Goal: Information Seeking & Learning: Learn about a topic

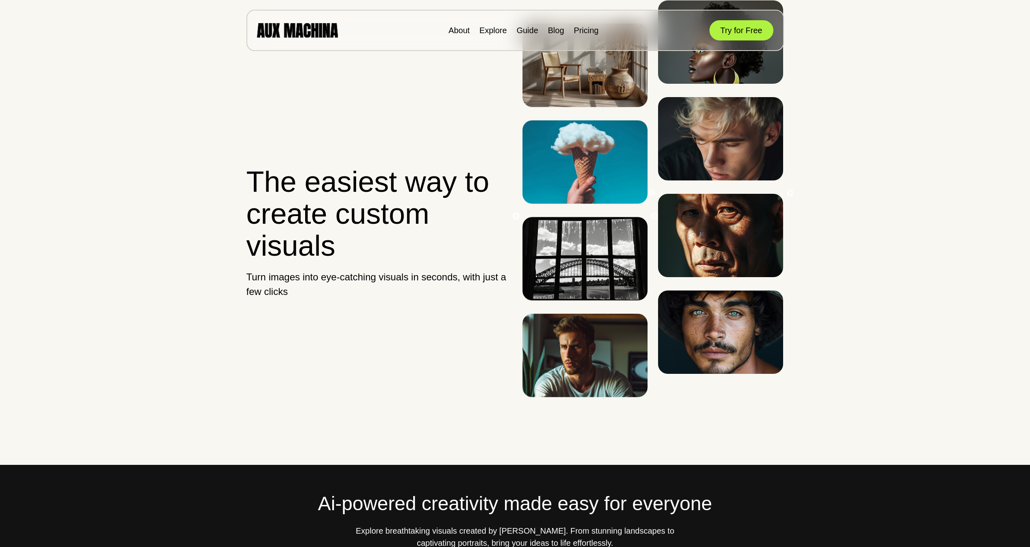
click at [736, 32] on button "Try for Free" at bounding box center [742, 30] width 64 height 20
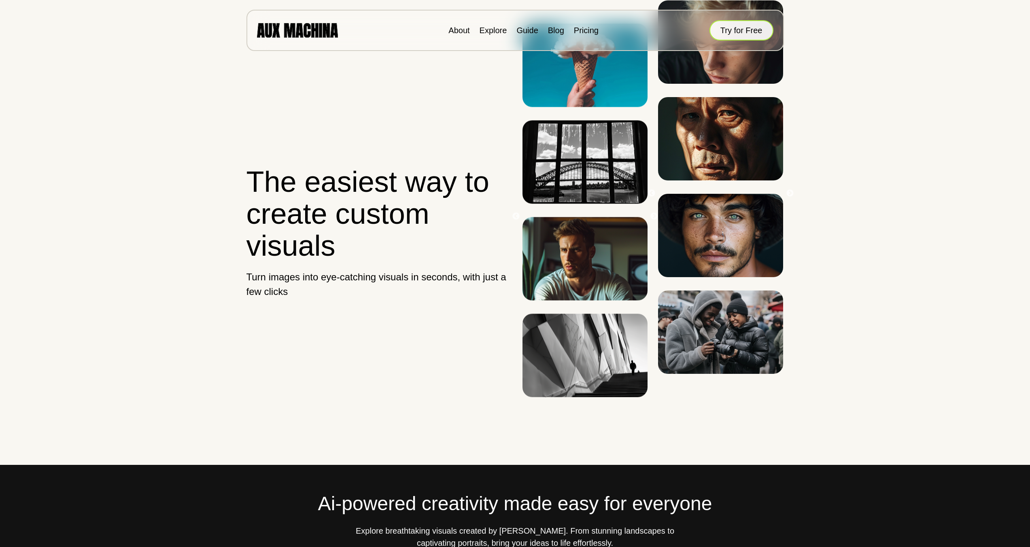
click at [729, 27] on button "Try for Free" at bounding box center [742, 30] width 64 height 20
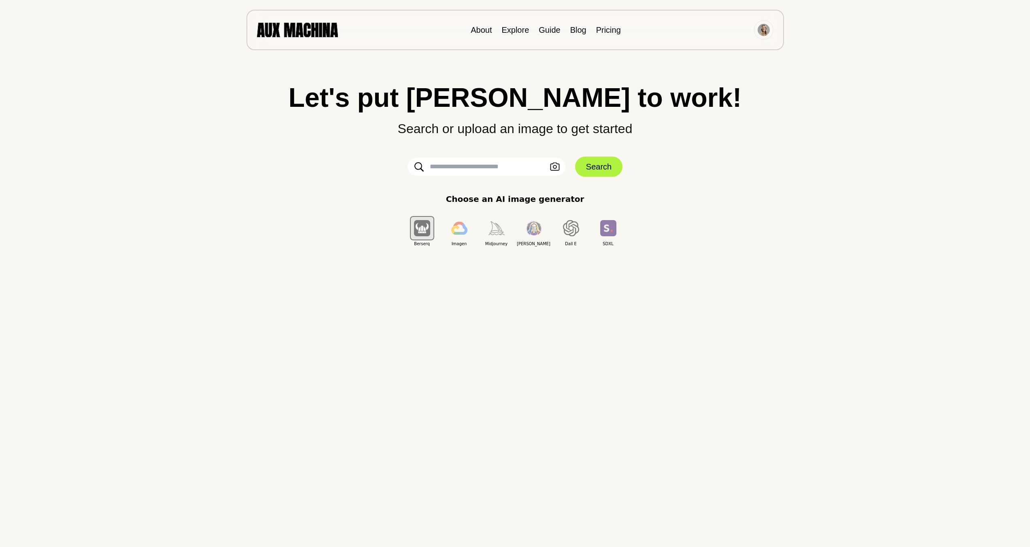
click at [502, 170] on input "text" at bounding box center [487, 167] width 158 height 18
type input "**********"
click button "Search" at bounding box center [598, 167] width 47 height 20
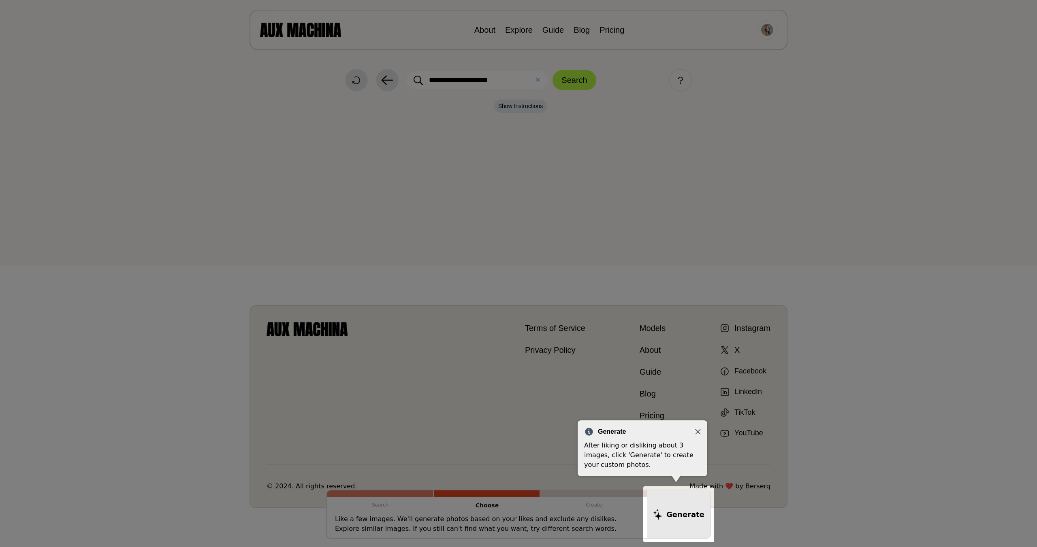
click at [695, 432] on icon "Close" at bounding box center [698, 432] width 6 height 6
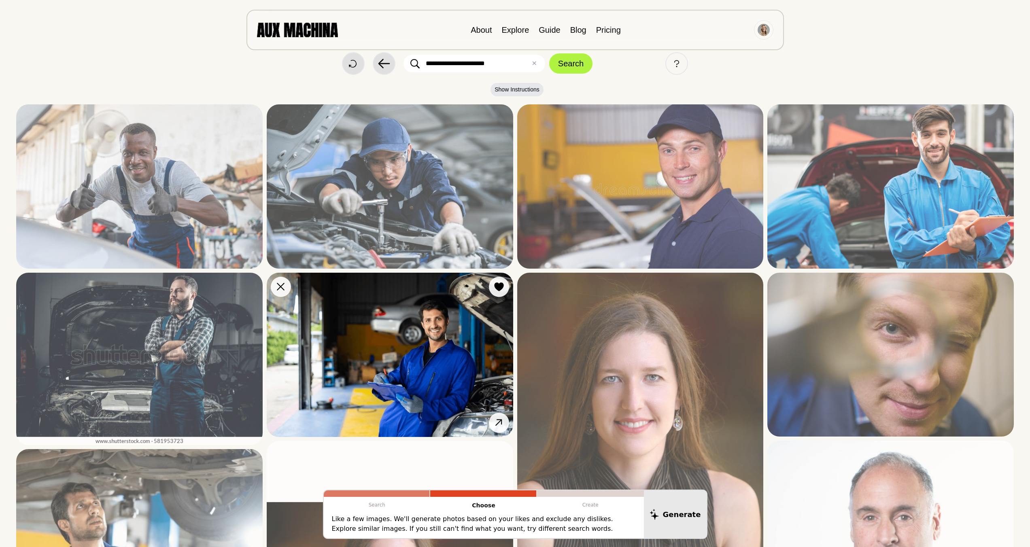
scroll to position [17, 0]
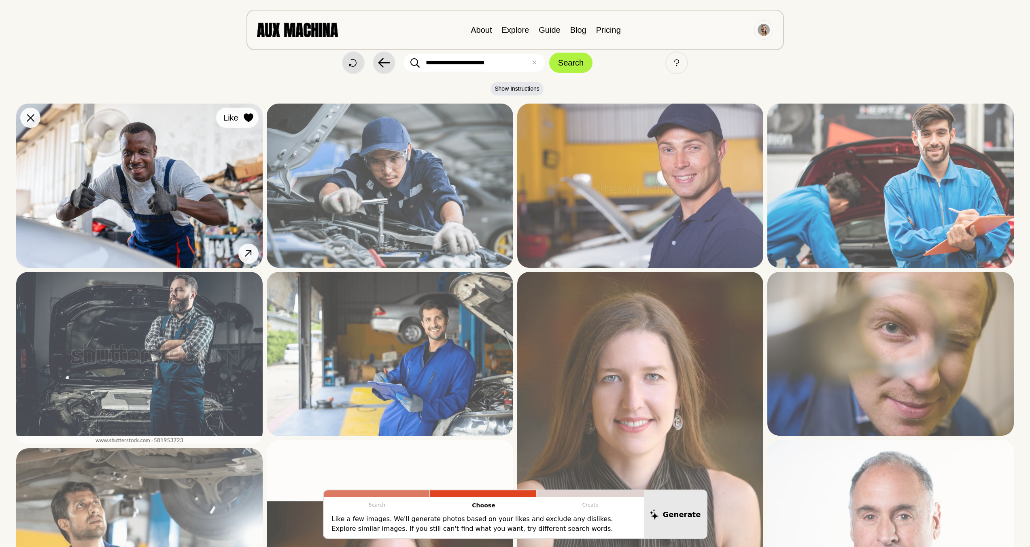
click at [248, 113] on div at bounding box center [249, 118] width 12 height 12
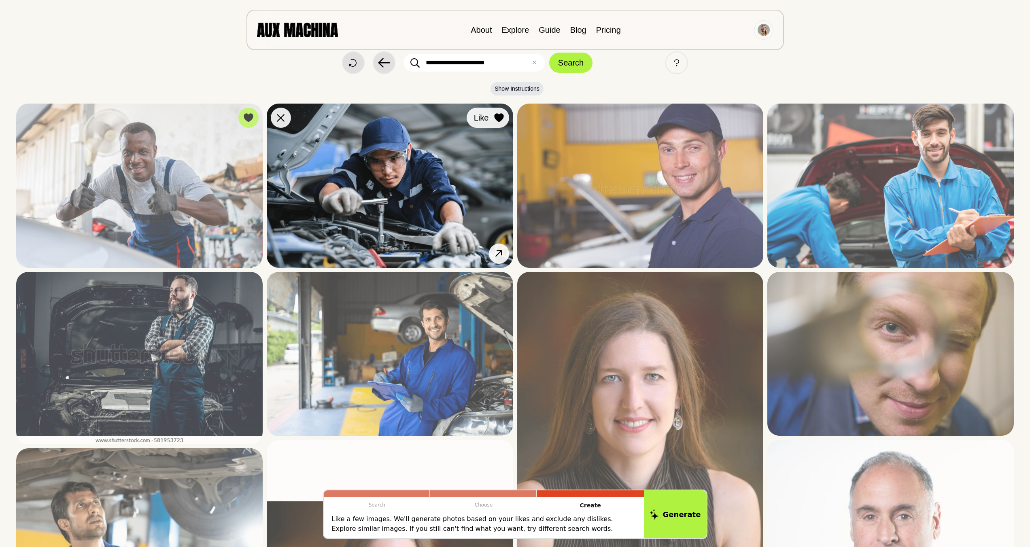
click at [501, 117] on icon at bounding box center [498, 117] width 9 height 9
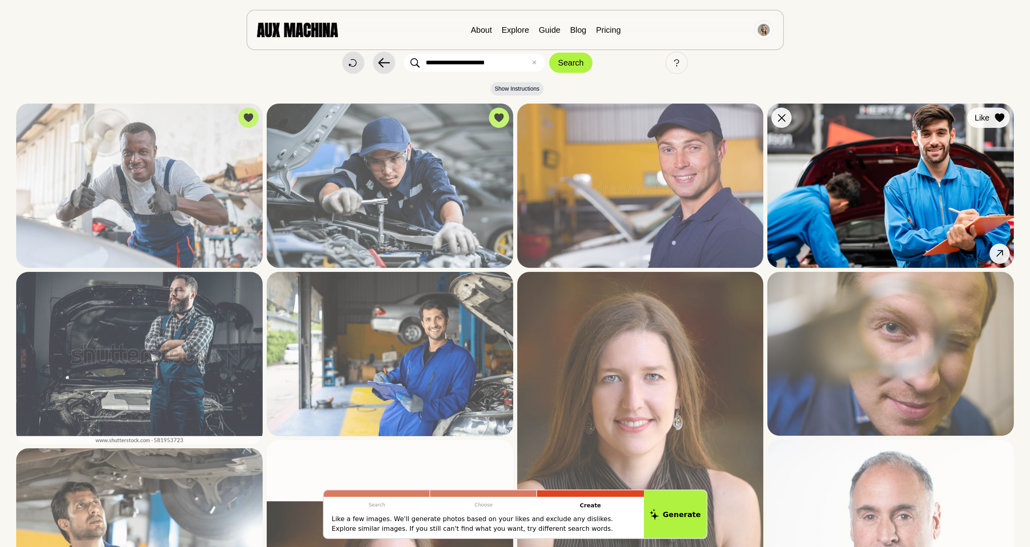
click at [1000, 114] on icon at bounding box center [1000, 117] width 10 height 9
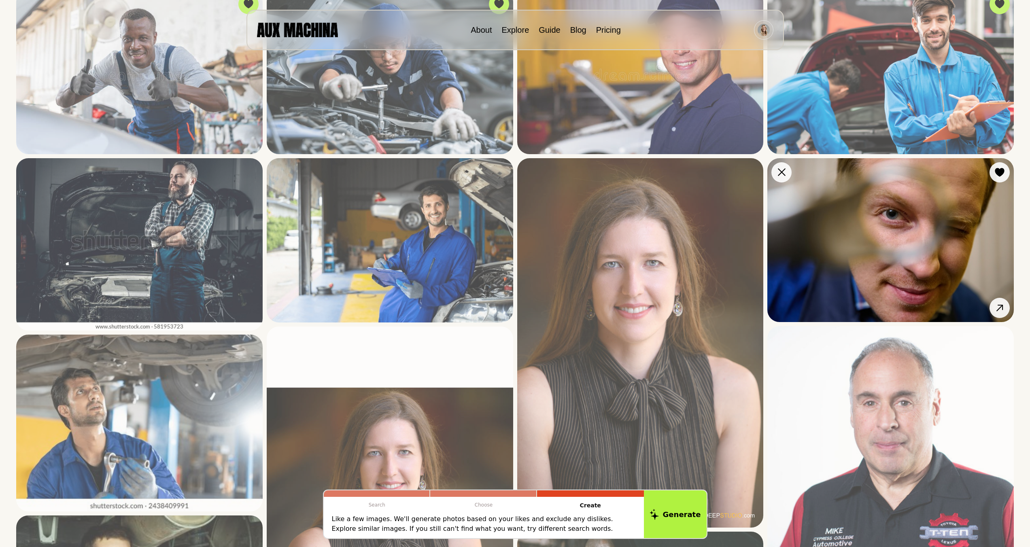
scroll to position [223, 0]
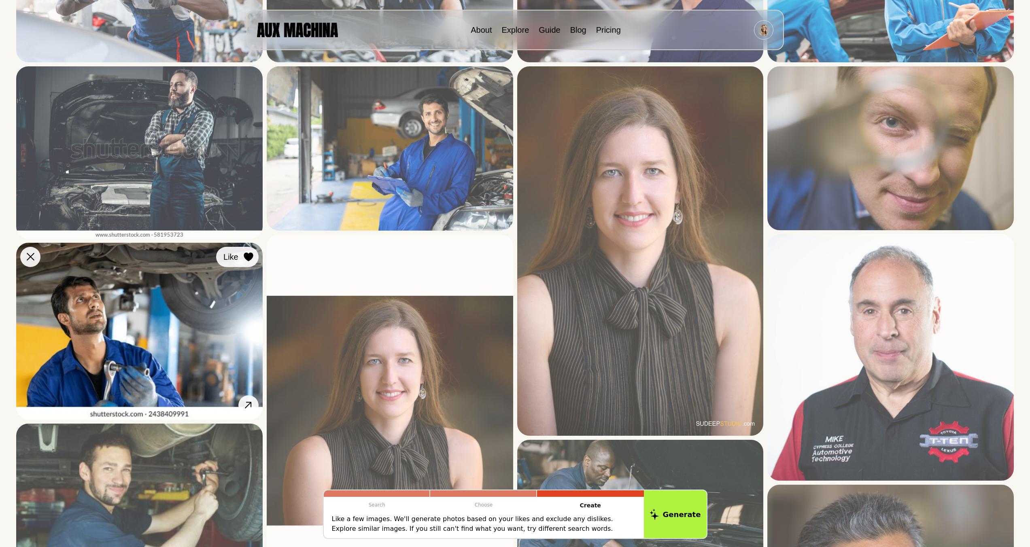
click at [248, 259] on icon at bounding box center [248, 257] width 9 height 9
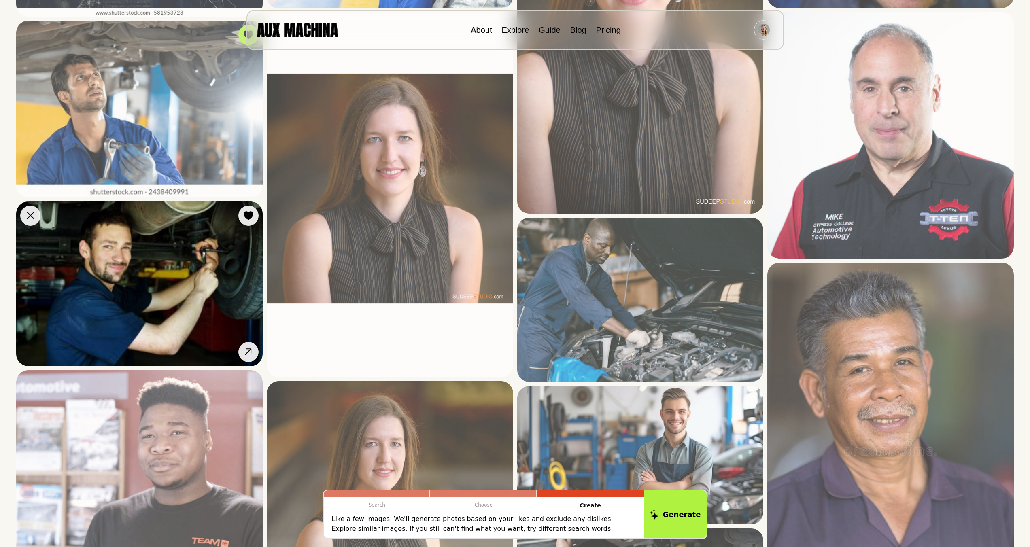
scroll to position [446, 0]
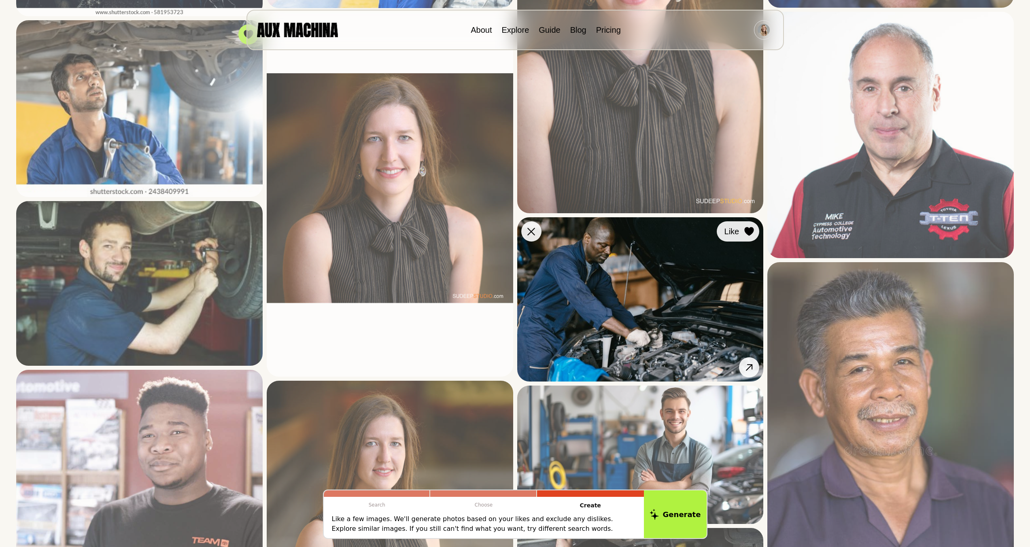
click at [745, 231] on icon at bounding box center [750, 231] width 10 height 9
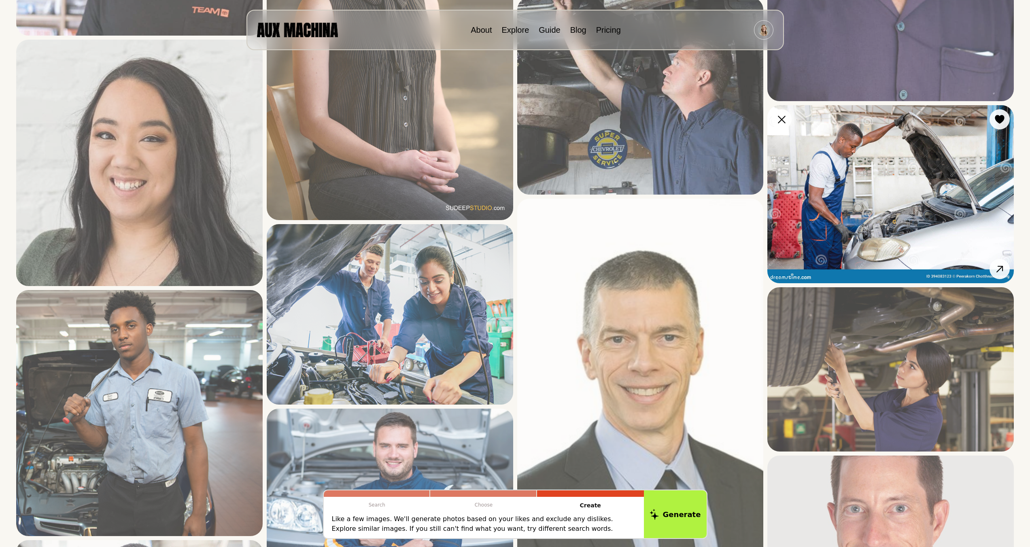
scroll to position [983, 0]
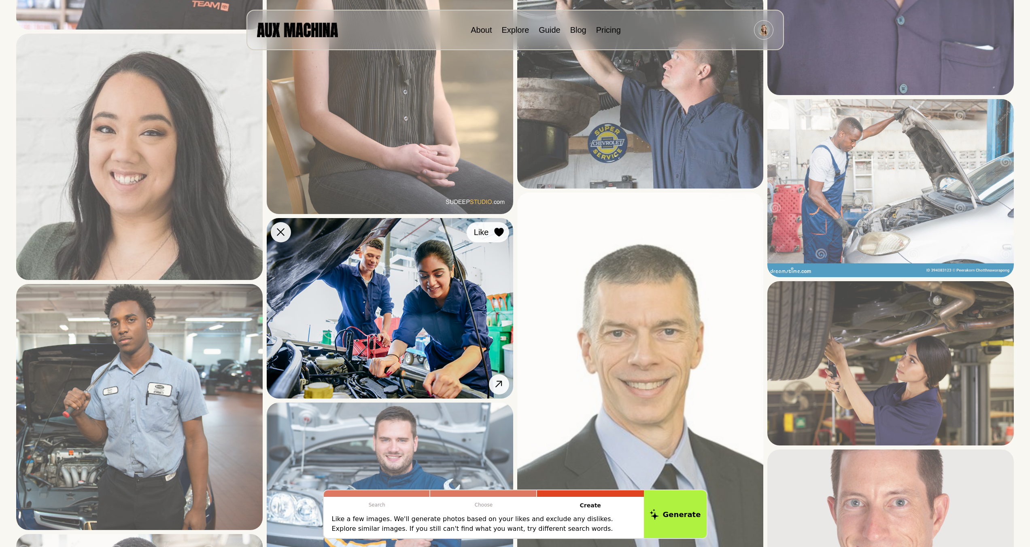
click at [498, 237] on div at bounding box center [499, 232] width 12 height 12
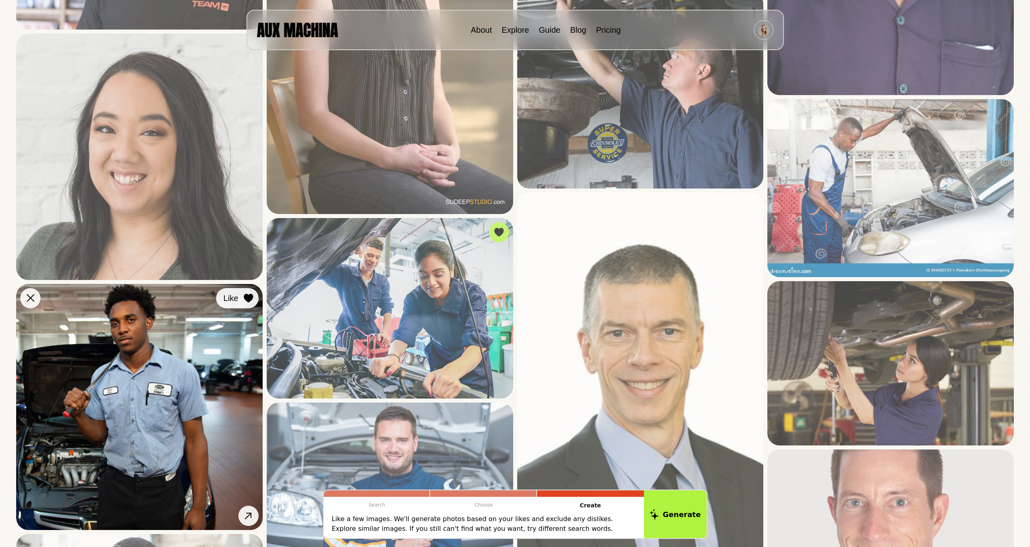
click at [243, 296] on div at bounding box center [249, 298] width 12 height 12
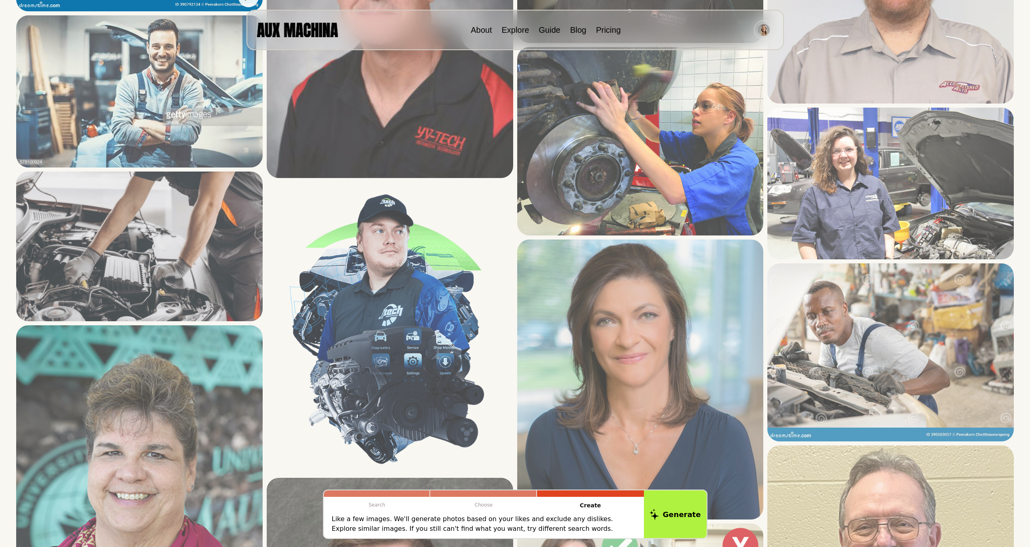
scroll to position [1686, 0]
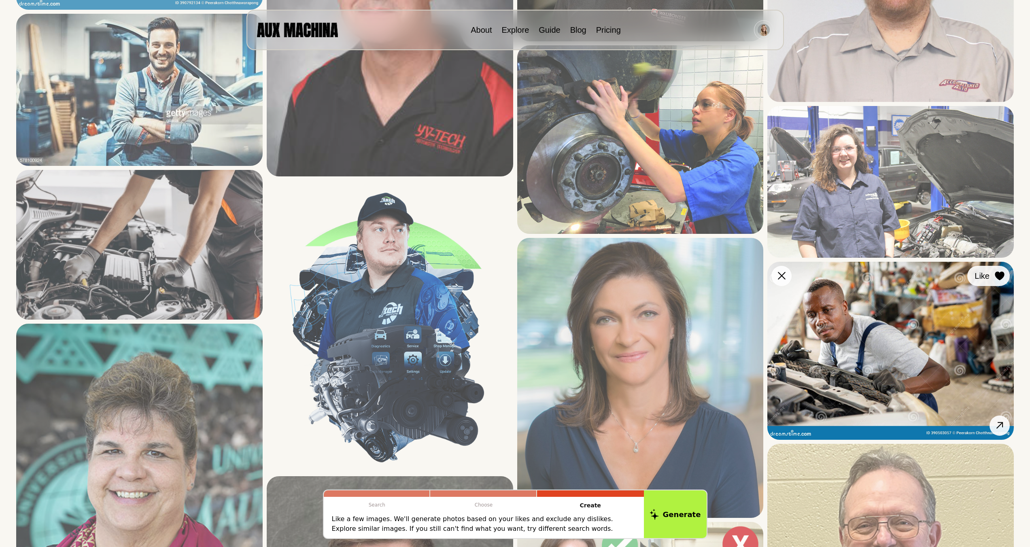
click at [996, 279] on icon at bounding box center [1000, 276] width 10 height 9
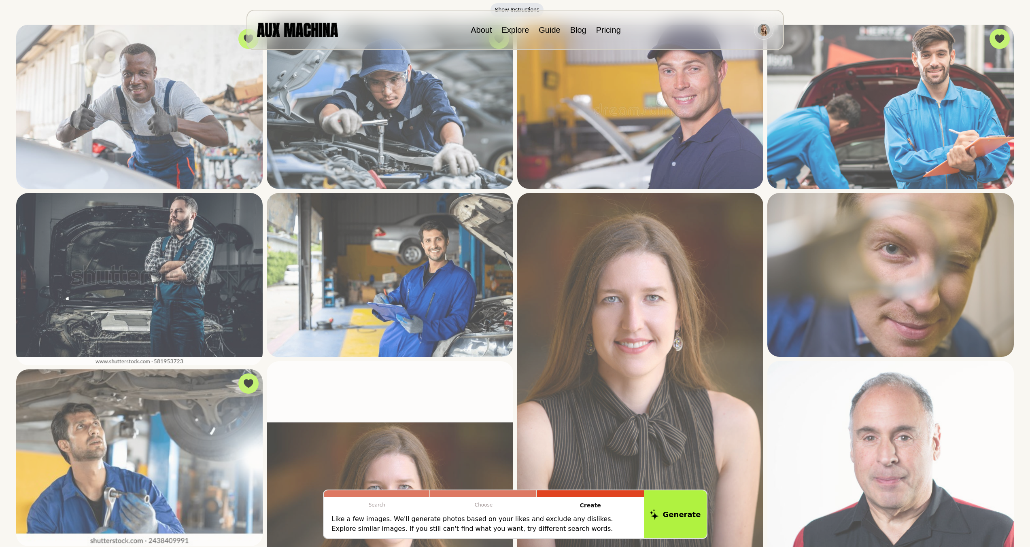
scroll to position [0, 0]
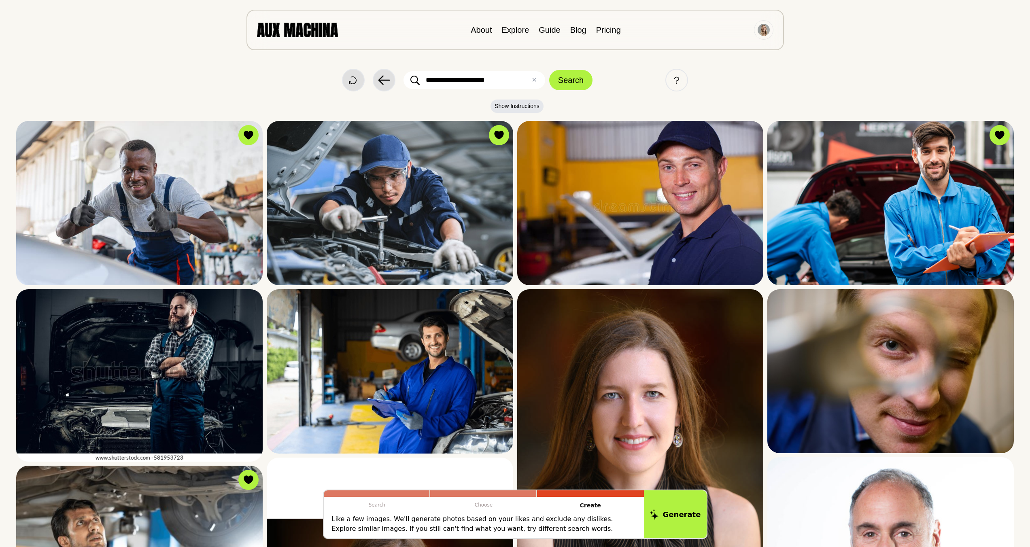
click at [495, 81] on input "**********" at bounding box center [475, 80] width 142 height 18
click at [471, 79] on input "**********" at bounding box center [475, 80] width 142 height 18
drag, startPoint x: 471, startPoint y: 79, endPoint x: 504, endPoint y: 78, distance: 33.2
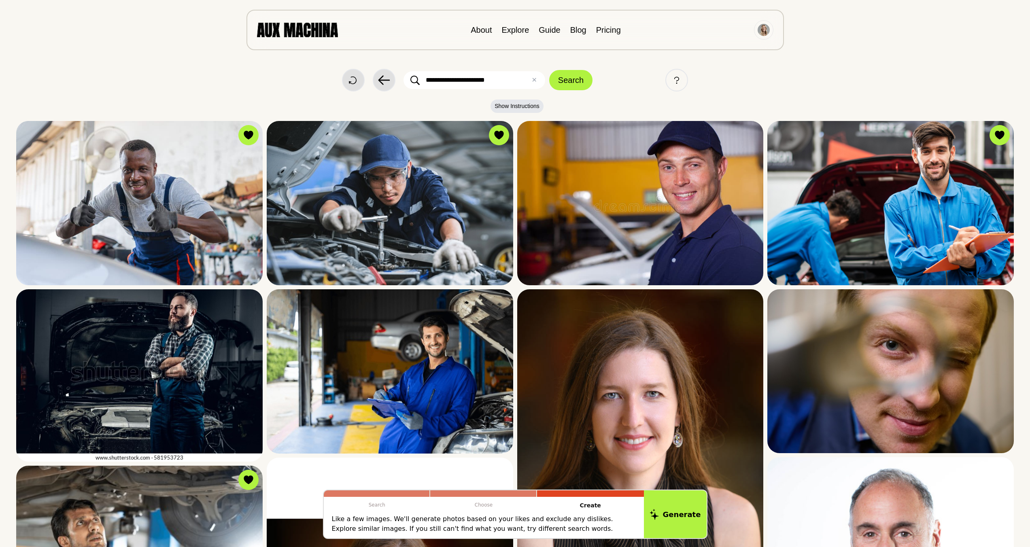
click at [504, 78] on input "**********" at bounding box center [475, 80] width 142 height 18
click at [549, 70] on button "Search" at bounding box center [570, 80] width 43 height 20
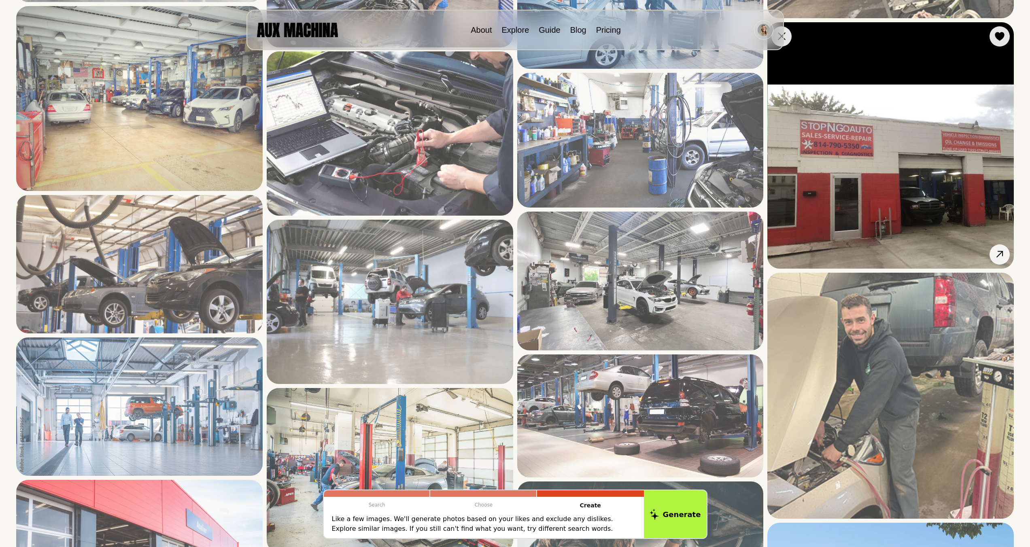
scroll to position [554, 0]
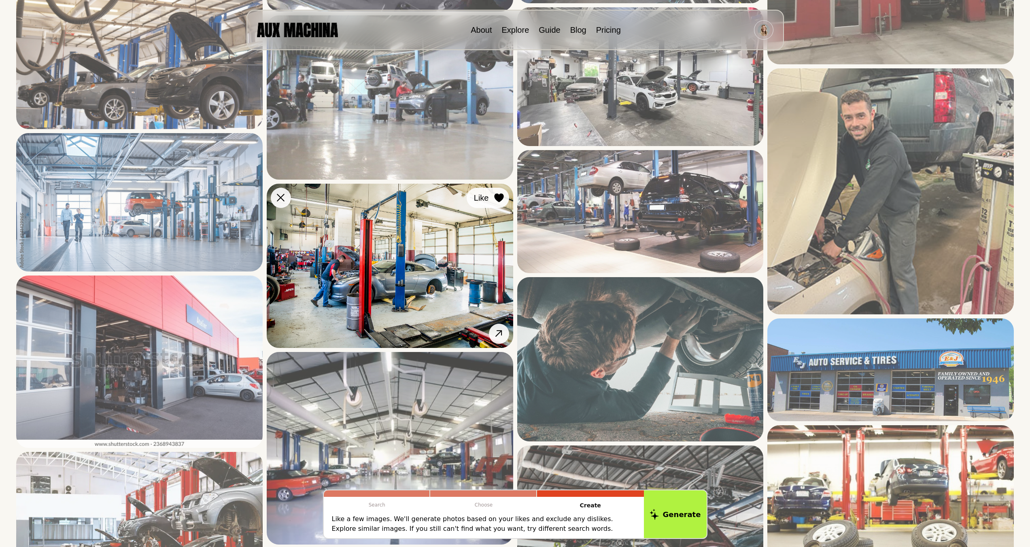
click at [498, 194] on icon at bounding box center [498, 198] width 9 height 9
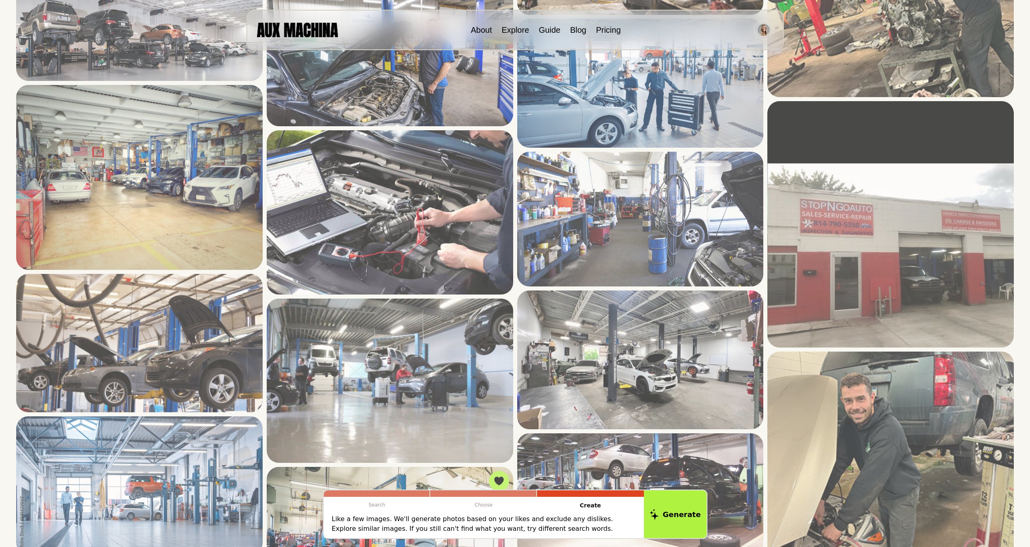
scroll to position [0, 0]
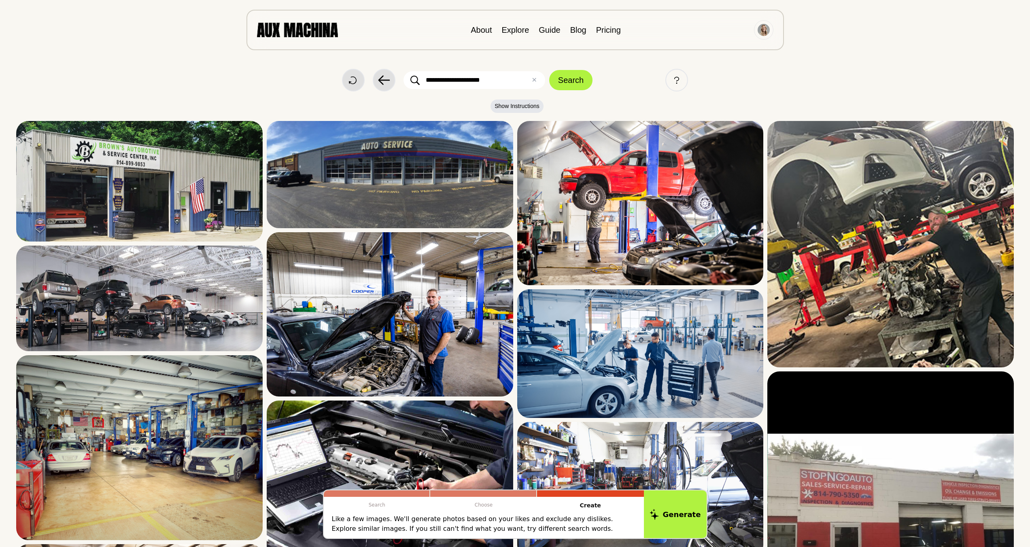
click at [500, 83] on input "**********" at bounding box center [475, 80] width 142 height 18
click at [549, 70] on button "Search" at bounding box center [570, 80] width 43 height 20
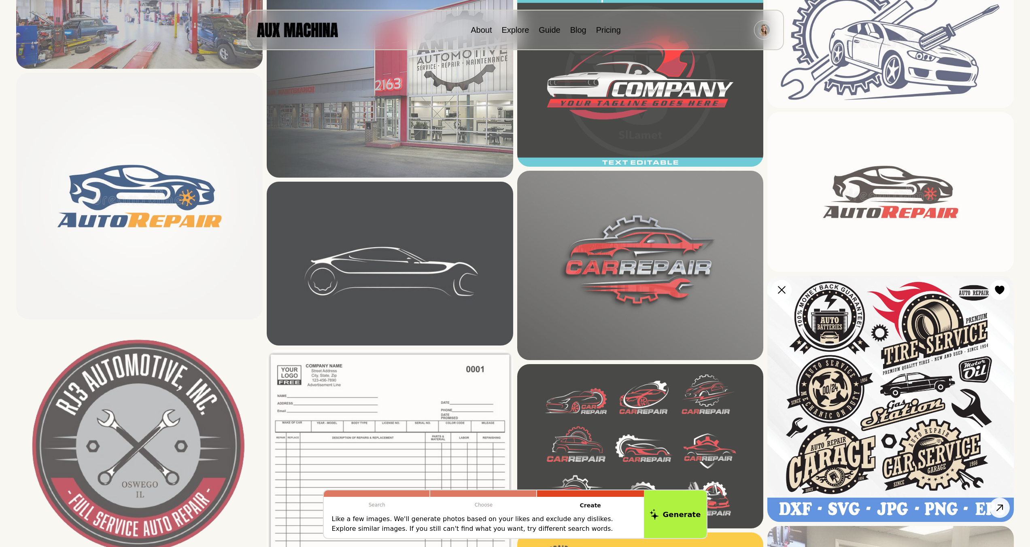
scroll to position [0, 0]
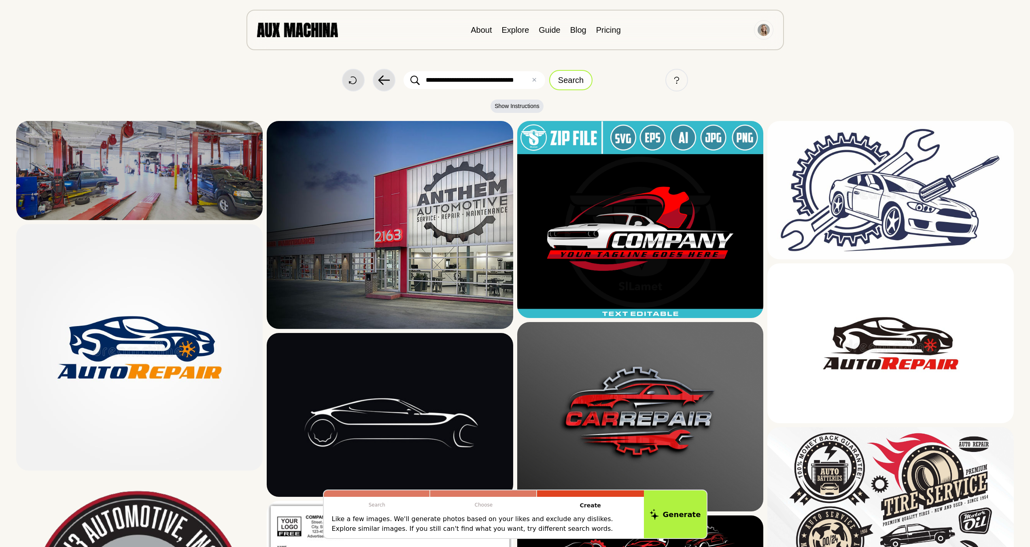
drag, startPoint x: 459, startPoint y: 79, endPoint x: 551, endPoint y: 80, distance: 92.3
click at [551, 80] on form "**********" at bounding box center [498, 80] width 189 height 20
click at [549, 70] on button "Search" at bounding box center [570, 80] width 43 height 20
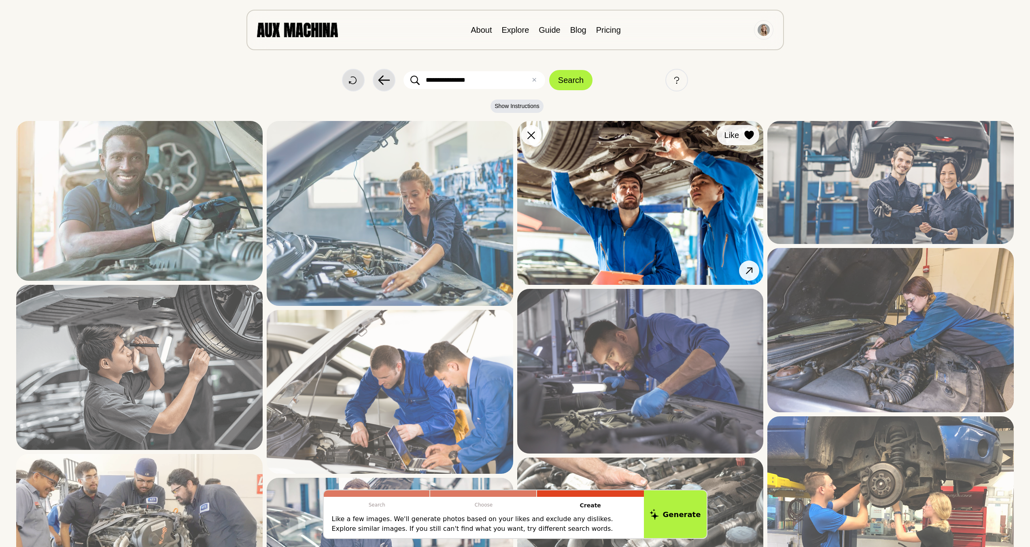
click at [752, 138] on icon at bounding box center [750, 135] width 10 height 9
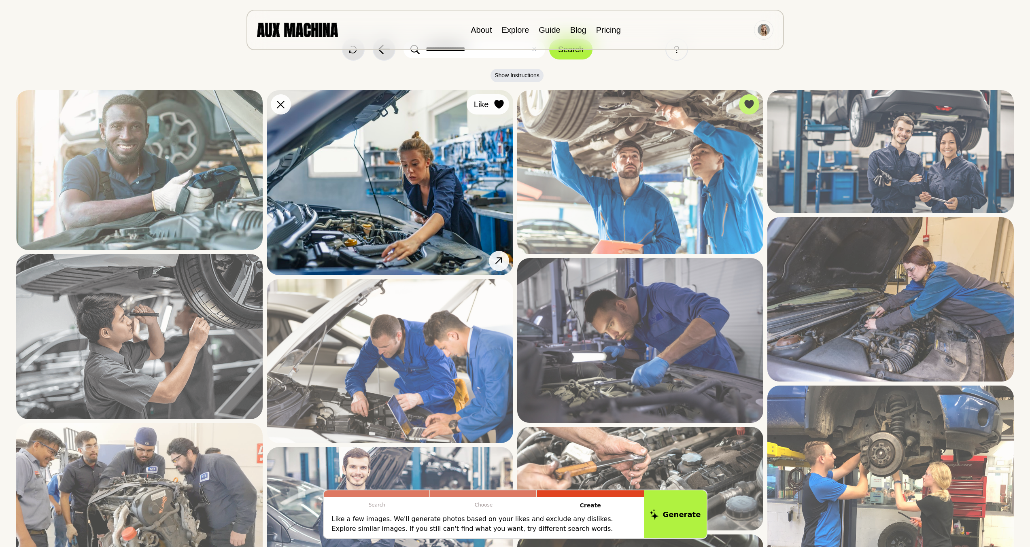
click at [497, 103] on icon at bounding box center [498, 104] width 9 height 9
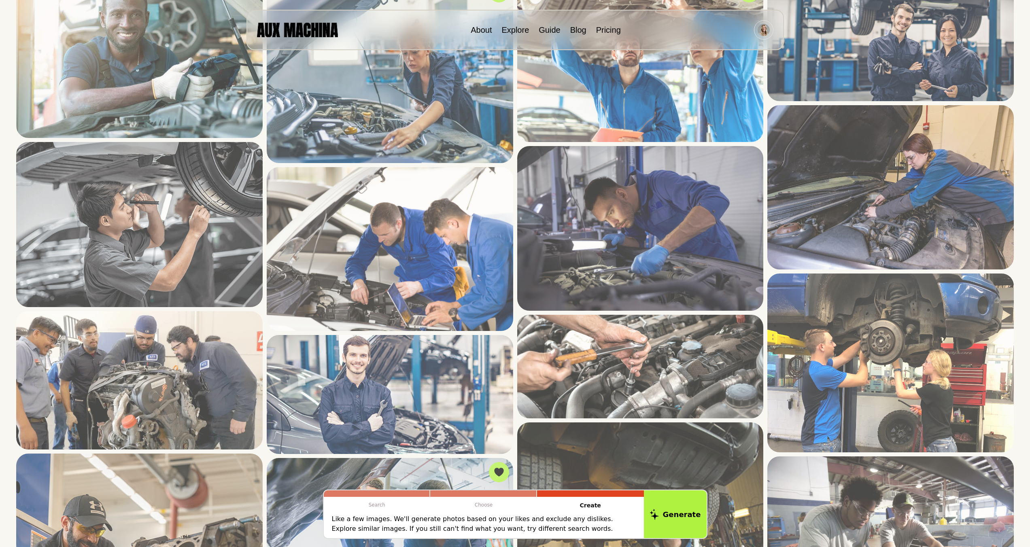
scroll to position [153, 0]
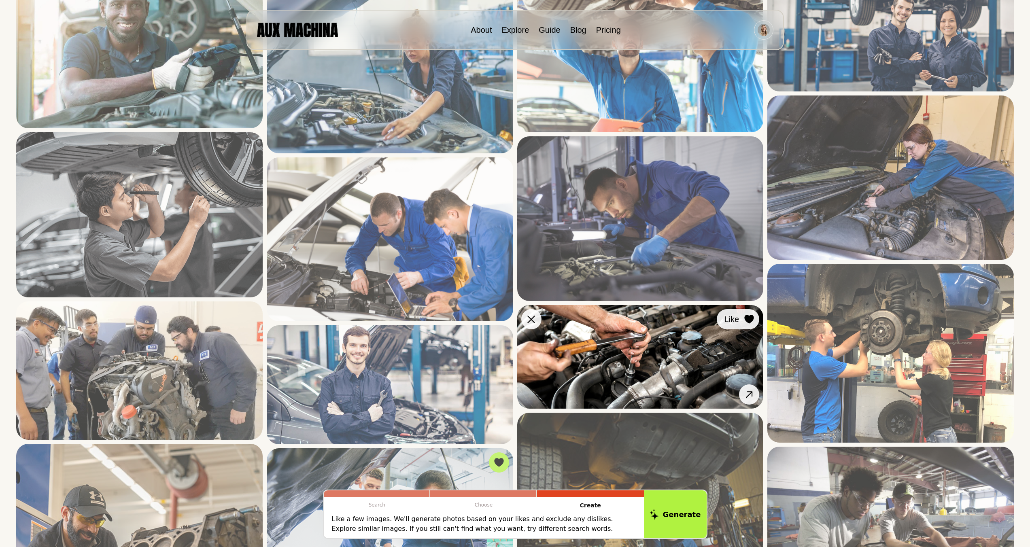
click at [751, 321] on icon at bounding box center [749, 319] width 9 height 9
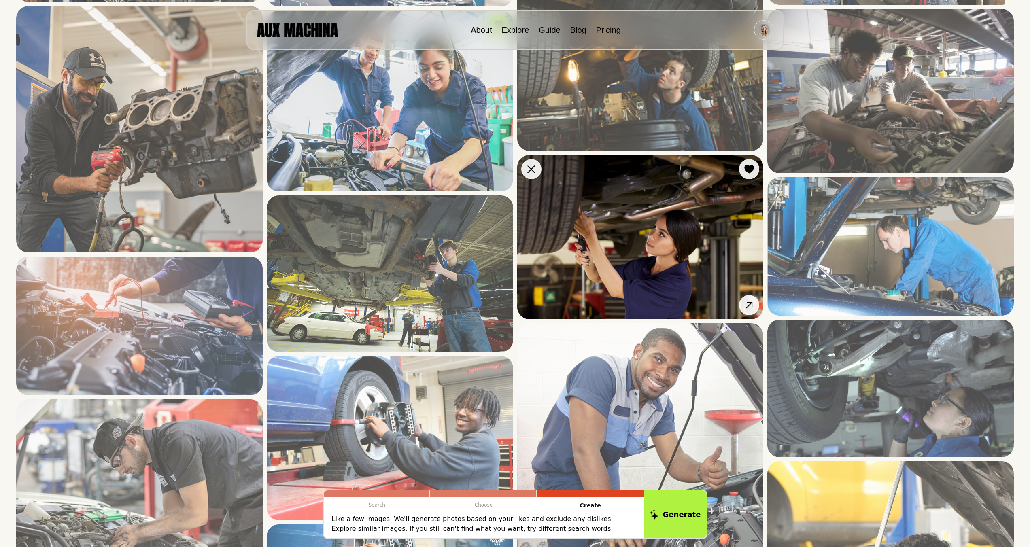
scroll to position [625, 0]
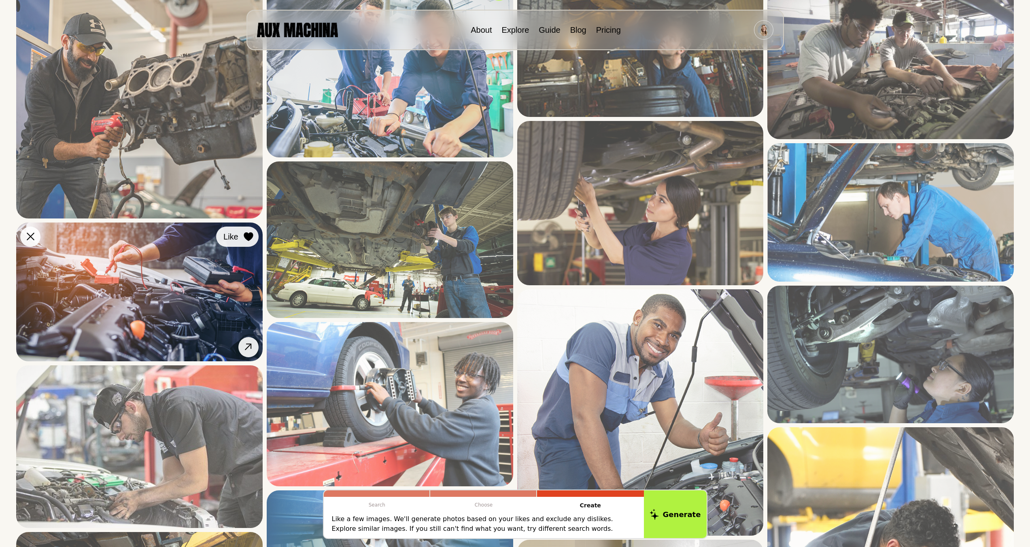
click at [247, 237] on icon at bounding box center [248, 236] width 9 height 9
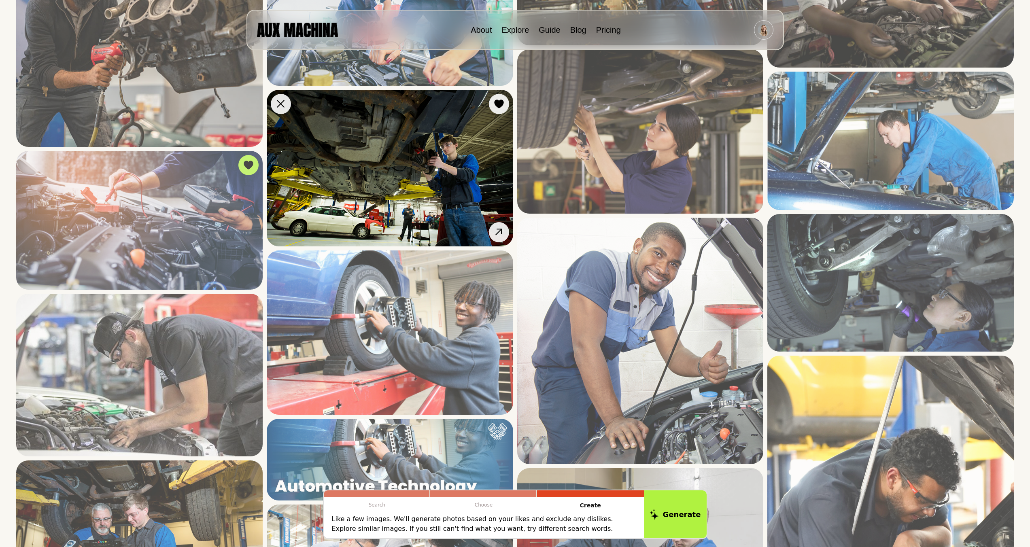
scroll to position [726, 0]
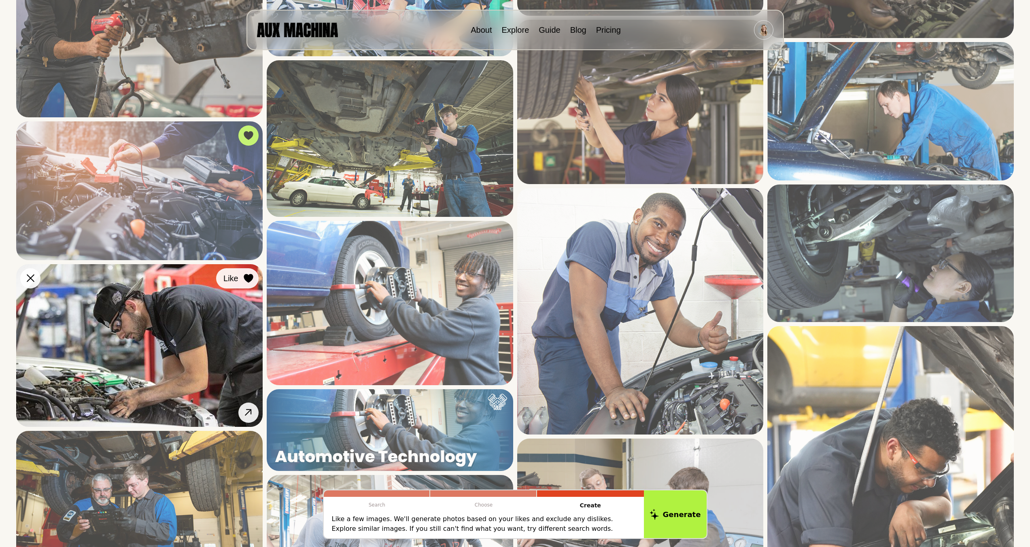
click at [249, 274] on icon at bounding box center [249, 278] width 10 height 9
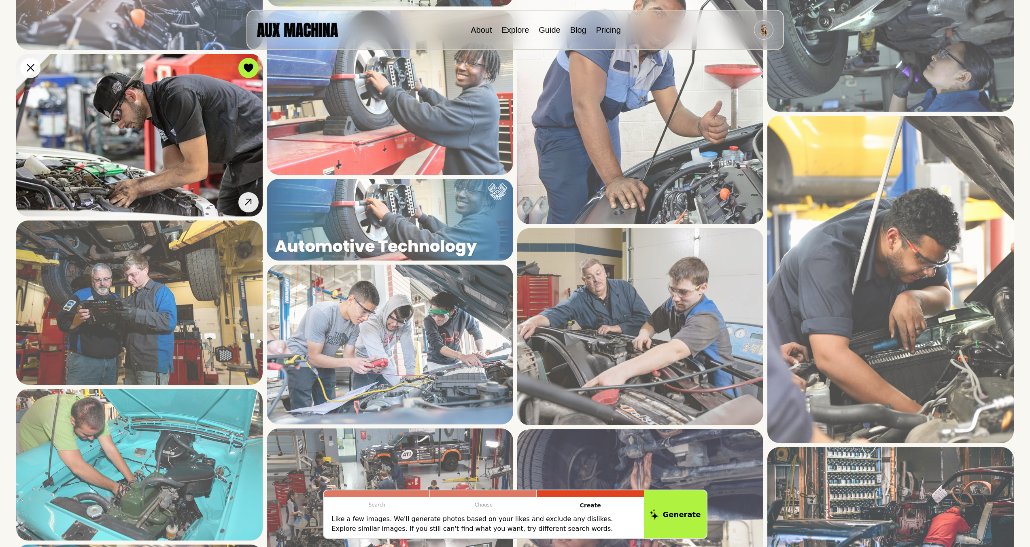
scroll to position [939, 0]
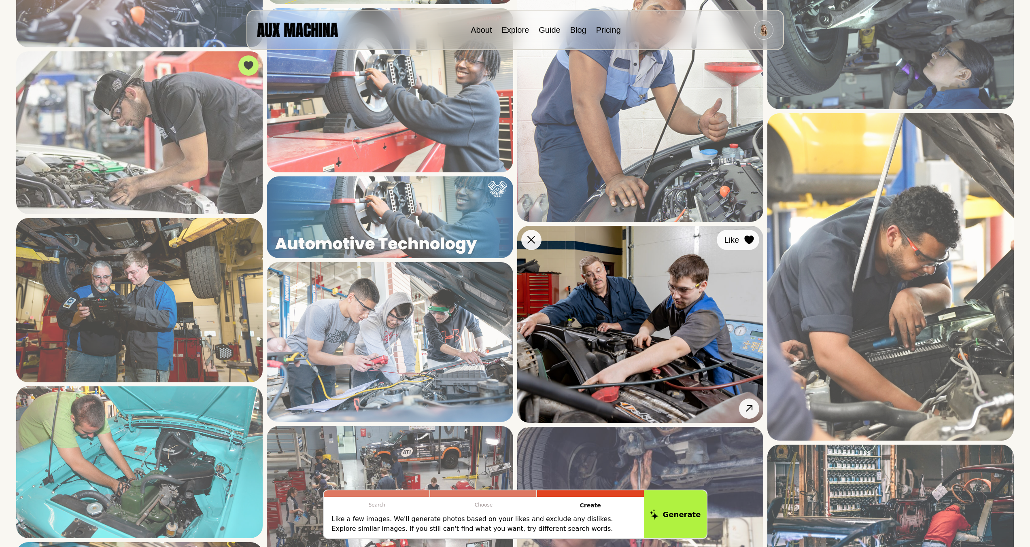
click at [749, 241] on icon at bounding box center [749, 240] width 9 height 9
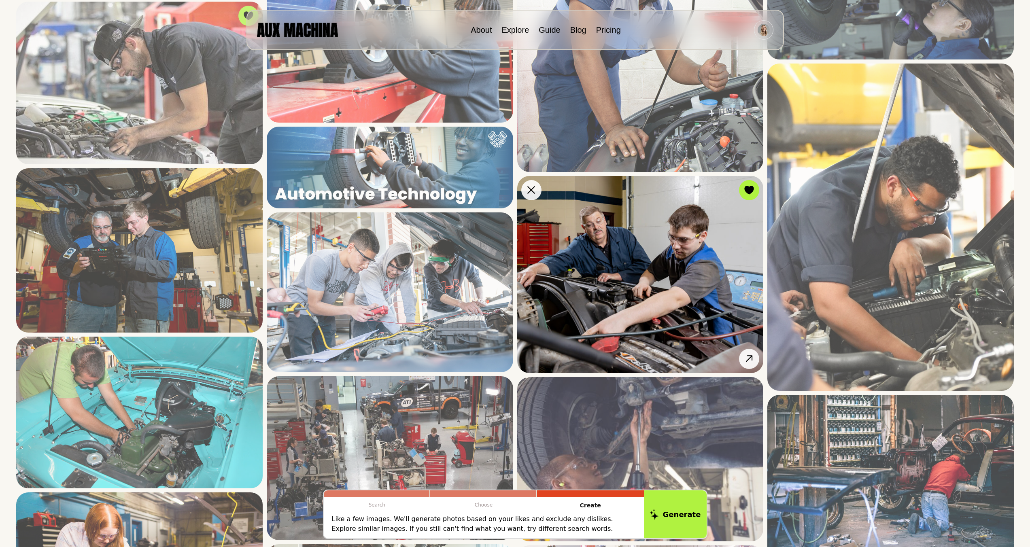
scroll to position [990, 0]
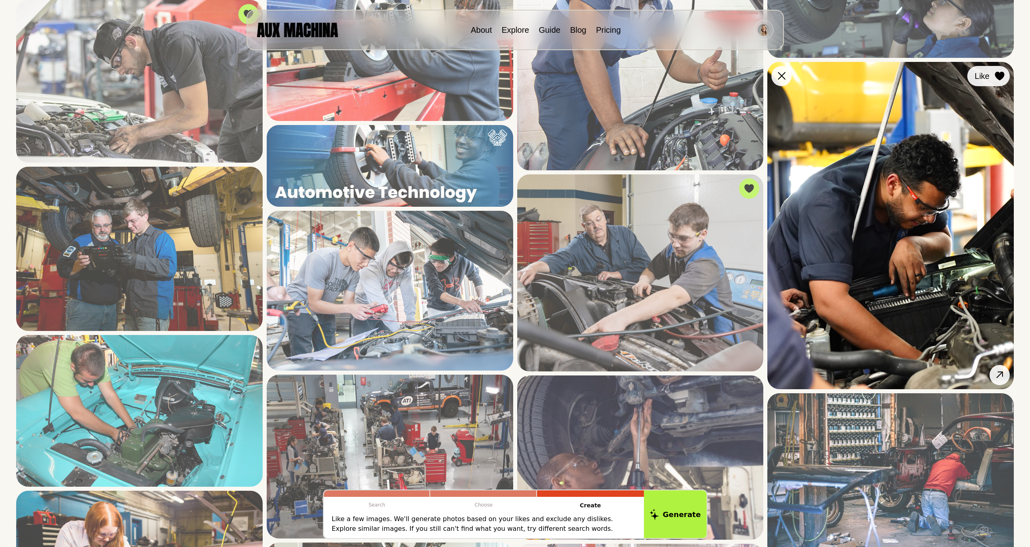
click at [1006, 74] on div at bounding box center [1000, 76] width 12 height 12
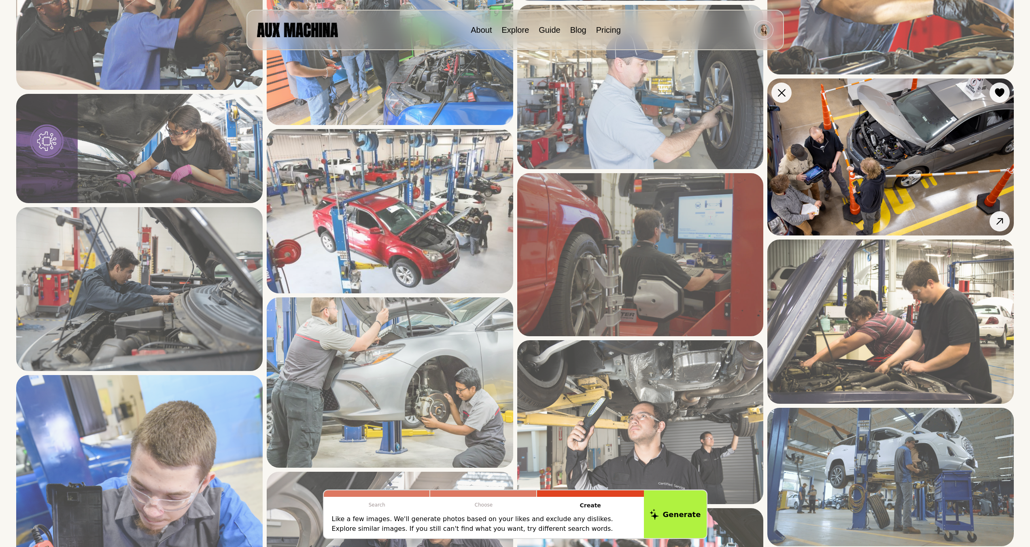
scroll to position [2059, 0]
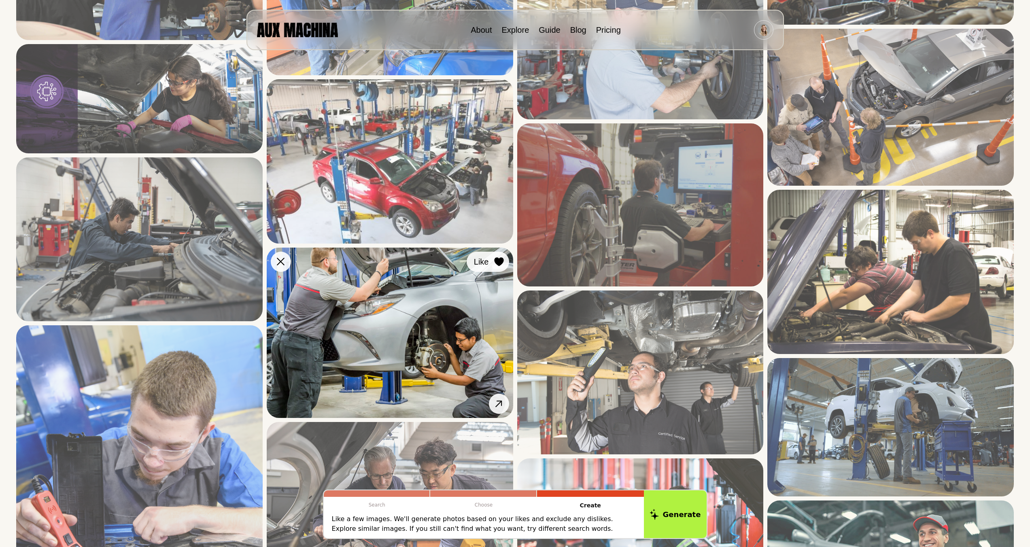
click at [500, 262] on icon at bounding box center [498, 262] width 9 height 9
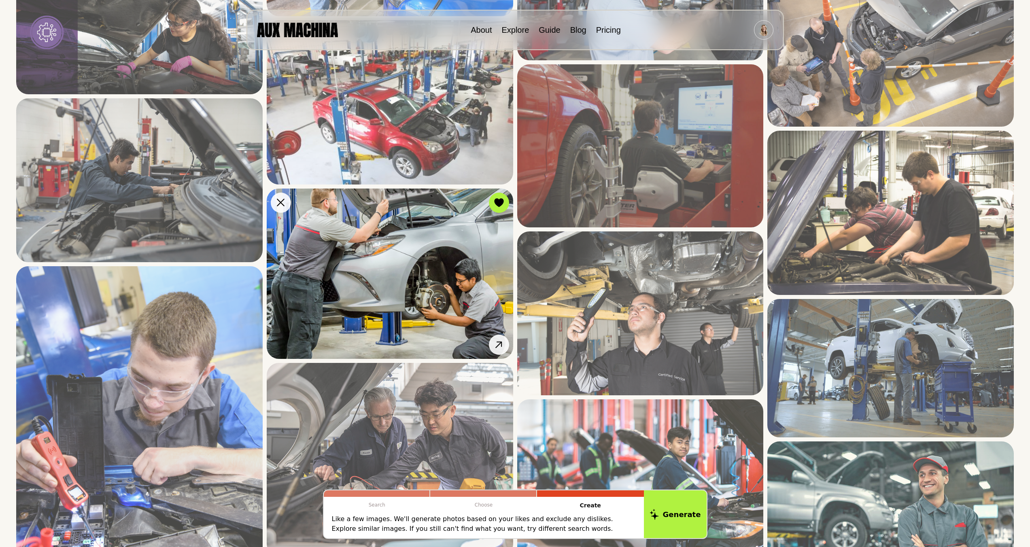
scroll to position [2125, 0]
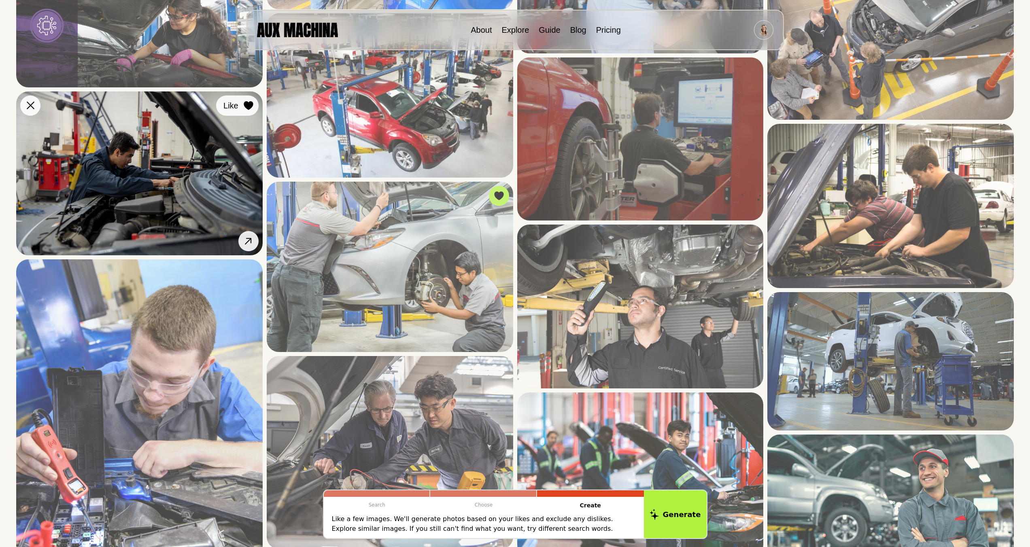
click at [248, 108] on icon at bounding box center [248, 105] width 9 height 9
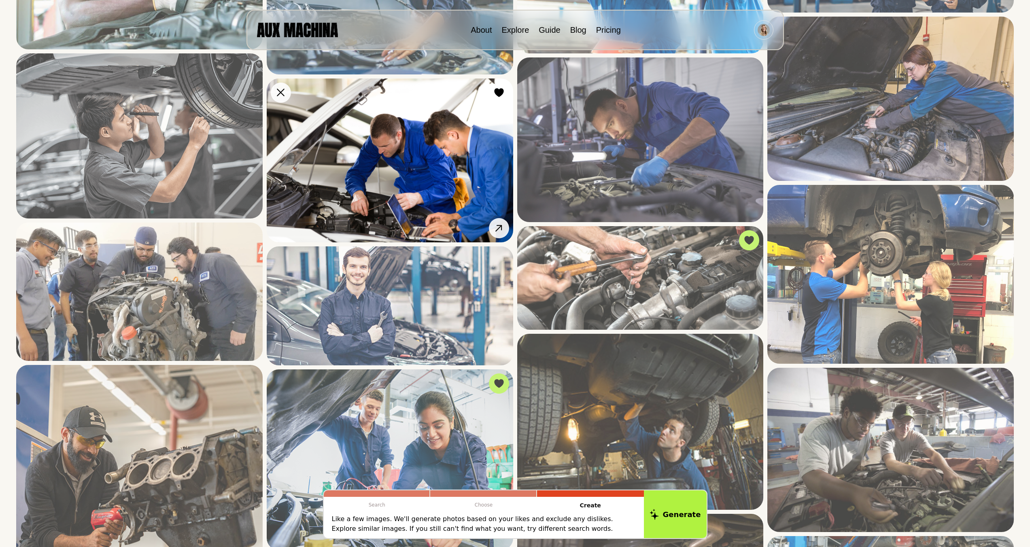
scroll to position [0, 0]
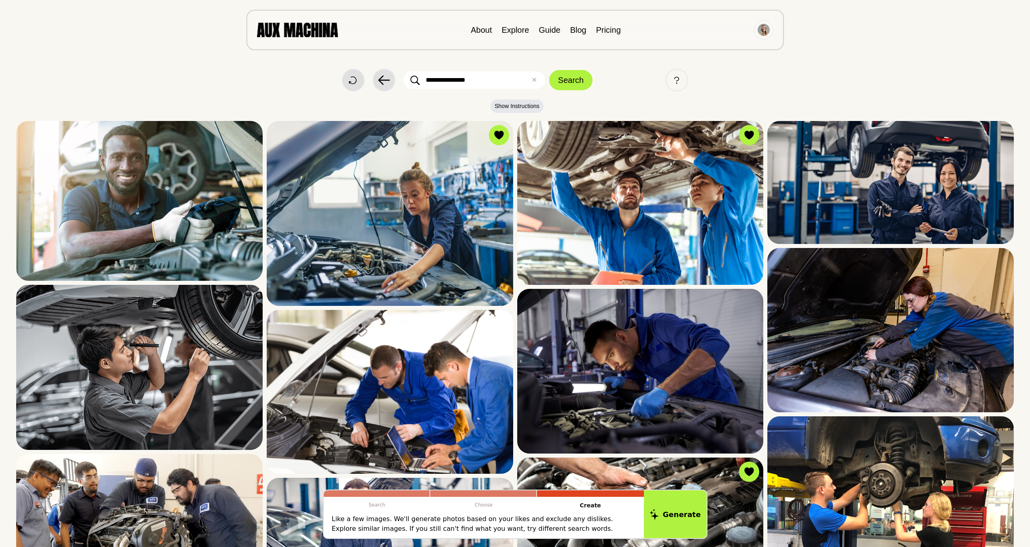
click at [468, 81] on input "**********" at bounding box center [475, 80] width 142 height 18
click at [549, 70] on button "Search" at bounding box center [570, 80] width 43 height 20
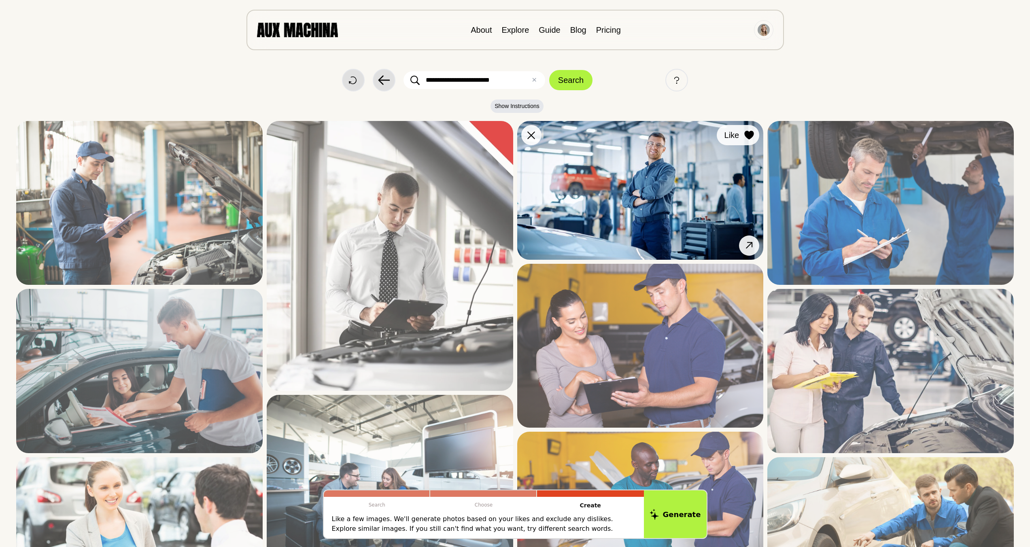
click at [752, 137] on icon at bounding box center [749, 135] width 9 height 9
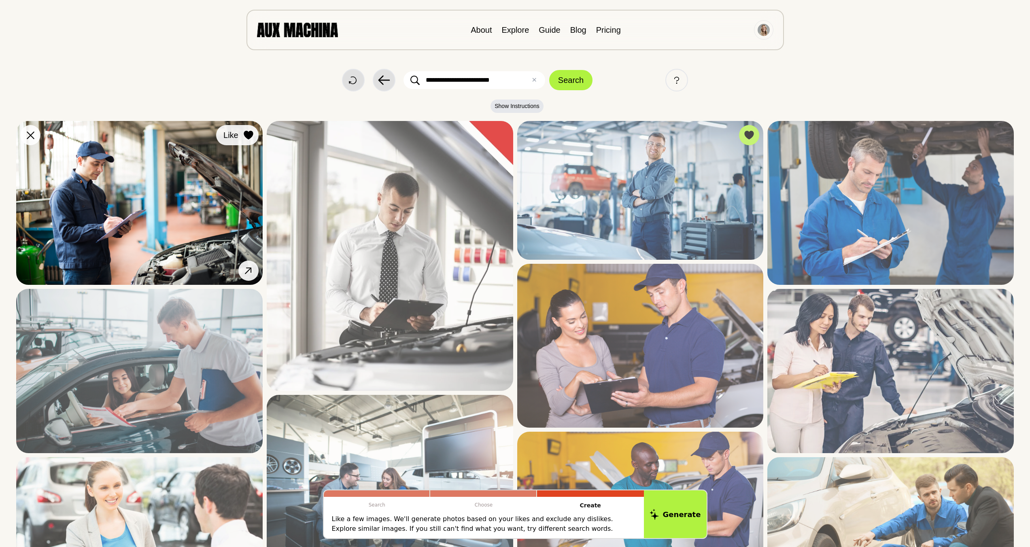
click at [248, 138] on icon at bounding box center [248, 135] width 9 height 9
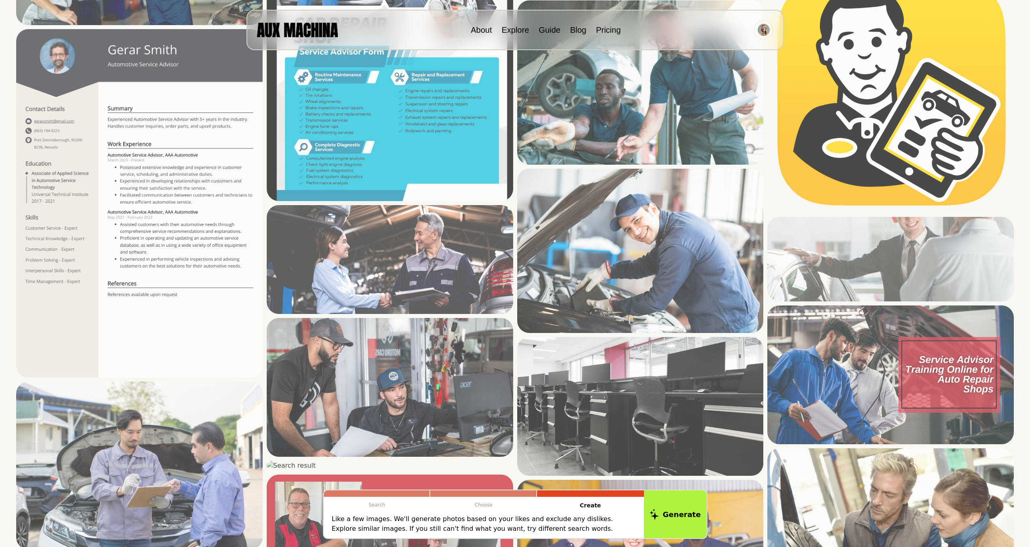
scroll to position [1851, 0]
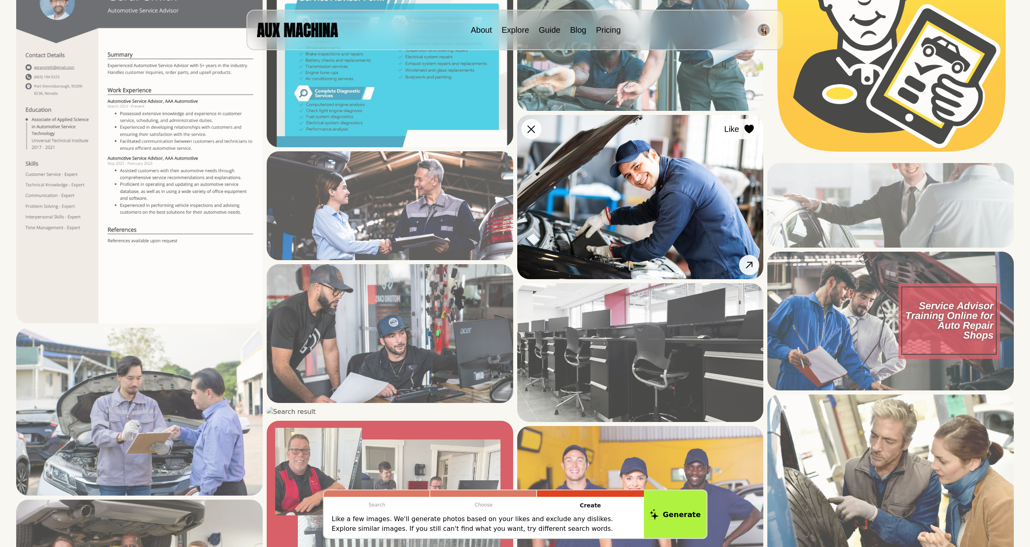
click at [748, 128] on icon at bounding box center [749, 129] width 9 height 9
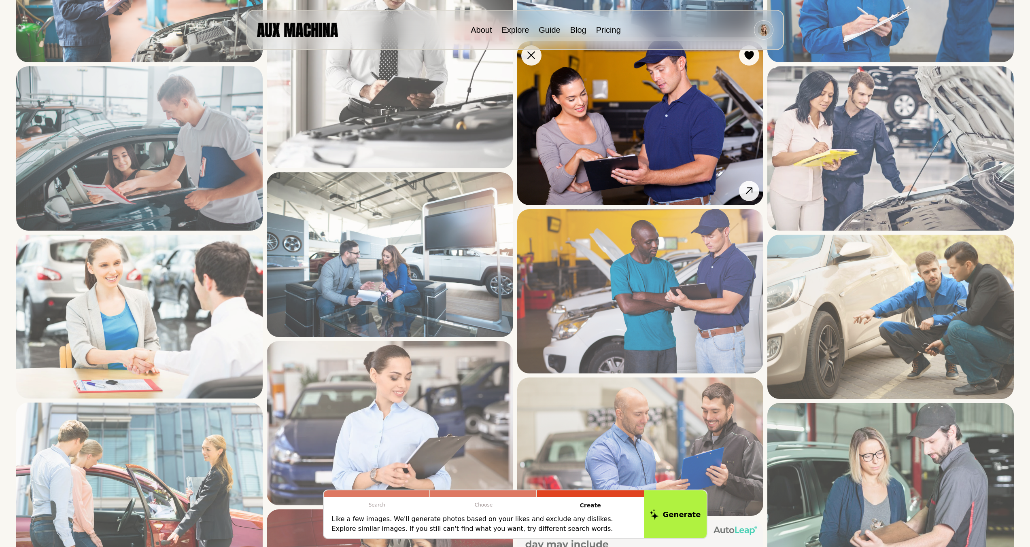
scroll to position [0, 0]
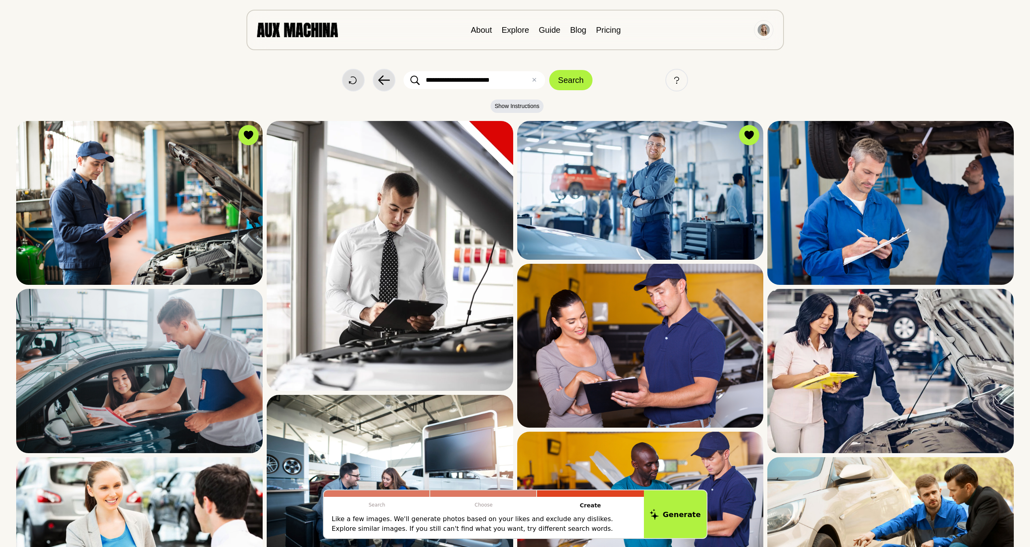
drag, startPoint x: 469, startPoint y: 79, endPoint x: 507, endPoint y: 80, distance: 37.7
click at [507, 80] on input "**********" at bounding box center [475, 80] width 142 height 18
type input "**********"
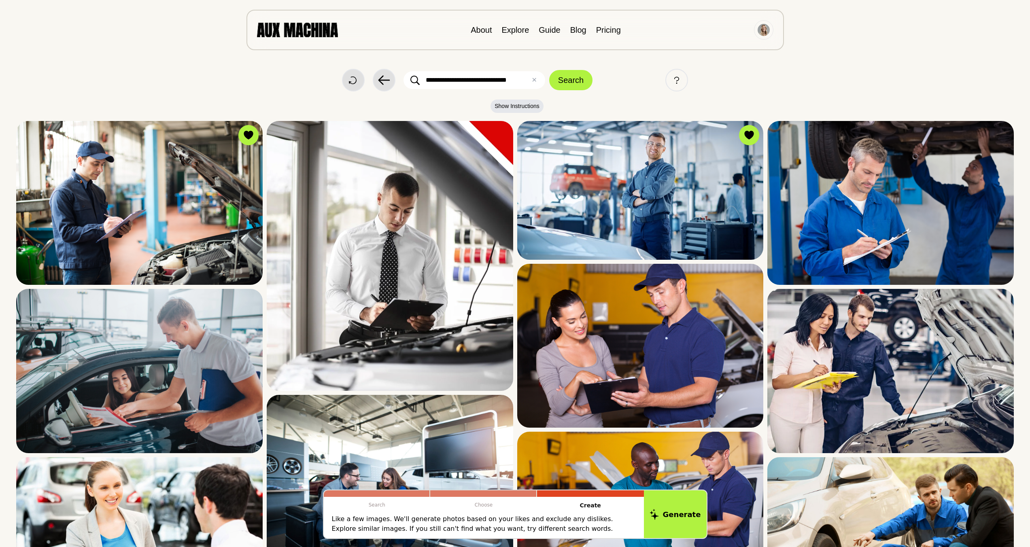
click at [549, 70] on button "Search" at bounding box center [570, 80] width 43 height 20
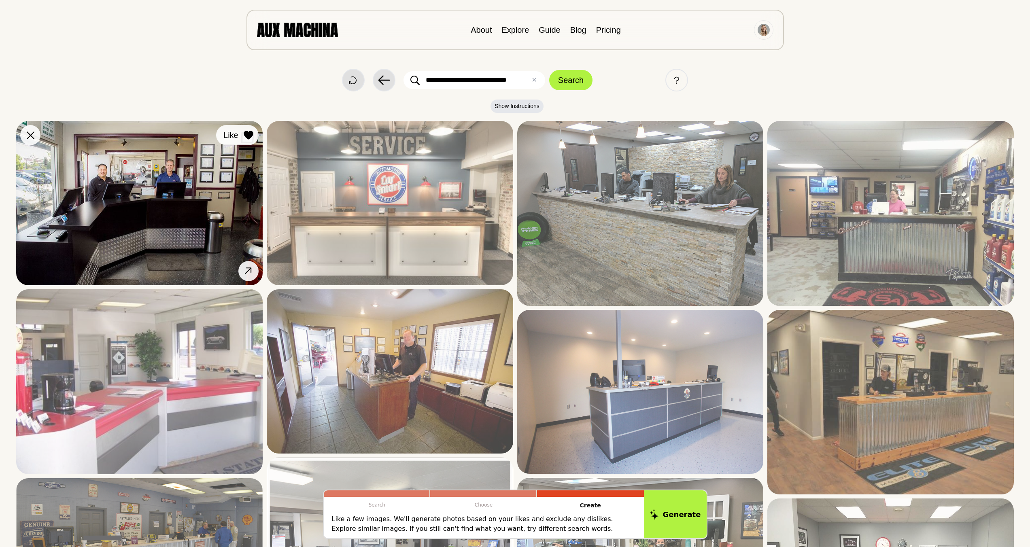
click at [243, 137] on div at bounding box center [249, 135] width 12 height 12
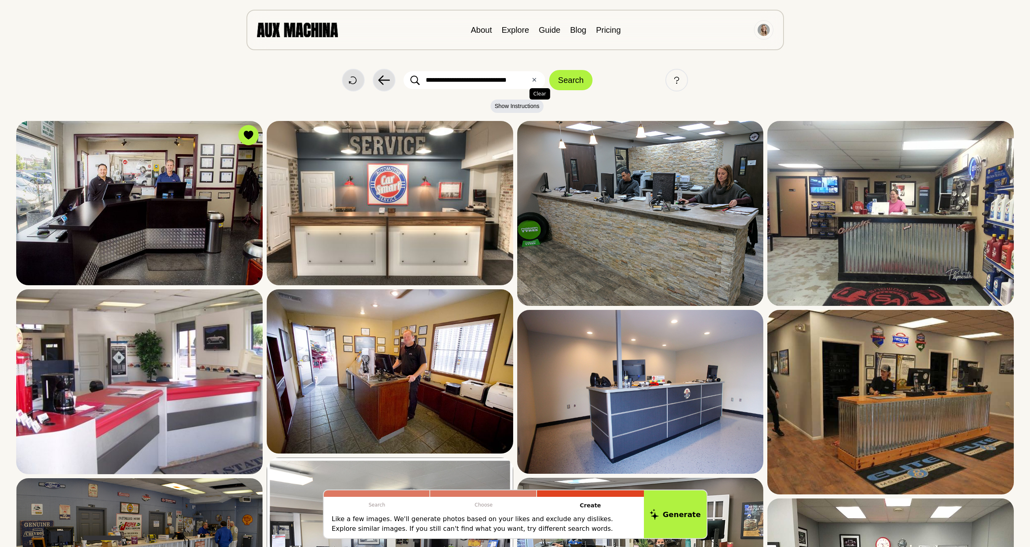
click at [535, 83] on button "✕ Clear" at bounding box center [534, 80] width 5 height 10
click at [766, 29] on img at bounding box center [764, 30] width 12 height 12
click at [740, 49] on li "Dashboard" at bounding box center [733, 49] width 81 height 18
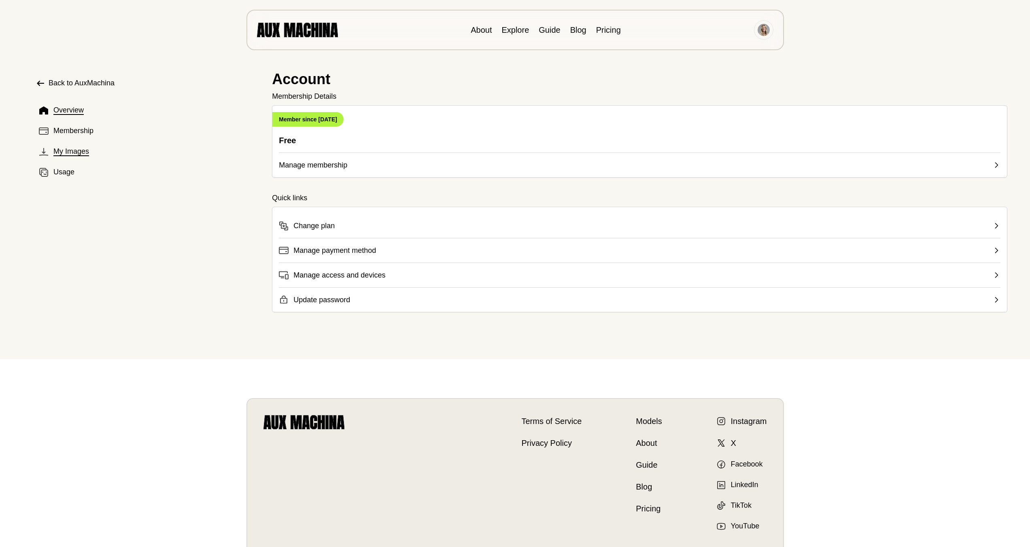
click at [80, 152] on span "My Images" at bounding box center [71, 151] width 36 height 11
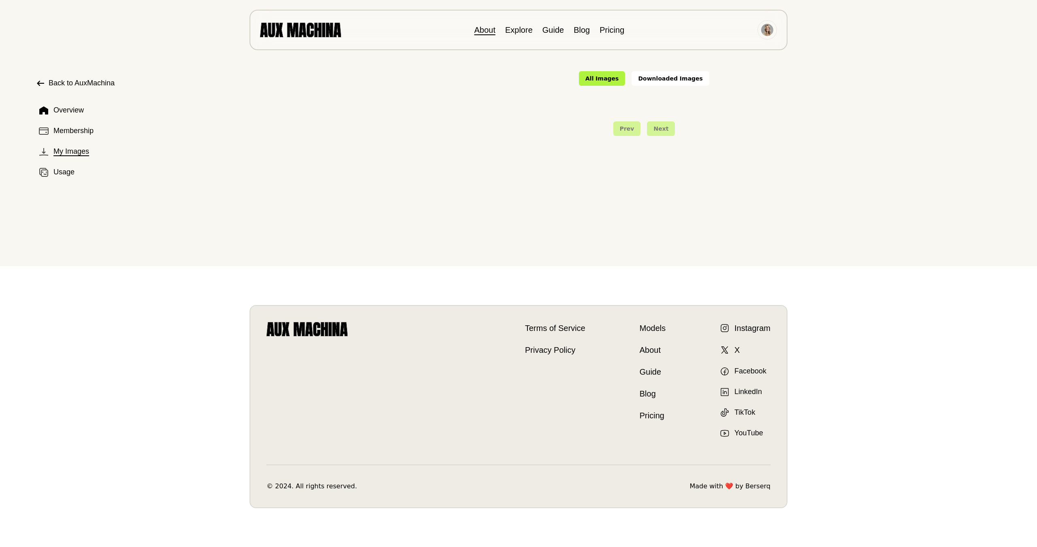
click at [485, 26] on link "About" at bounding box center [484, 30] width 21 height 9
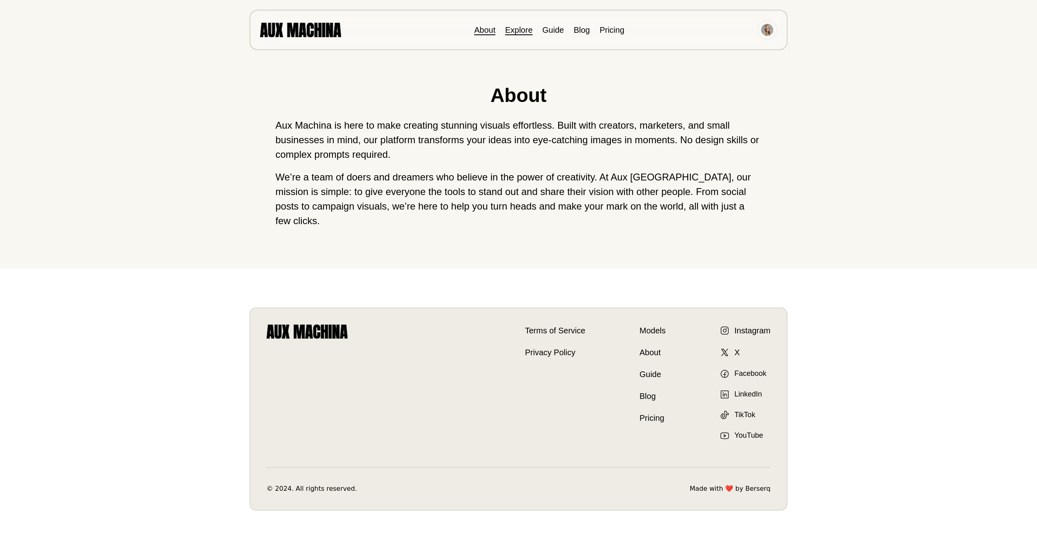
click at [525, 29] on link "Explore" at bounding box center [519, 30] width 28 height 9
